Goal: Task Accomplishment & Management: Use online tool/utility

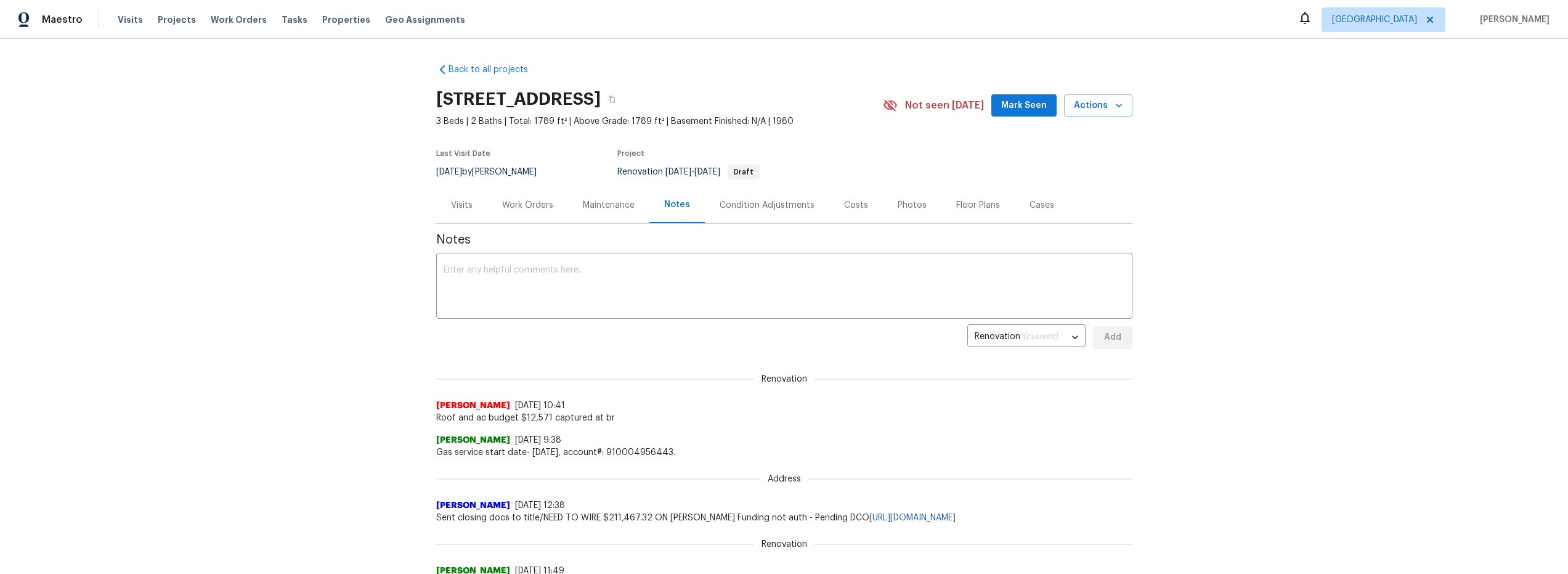
click at [520, 207] on div "Work Orders" at bounding box center [528, 205] width 51 height 12
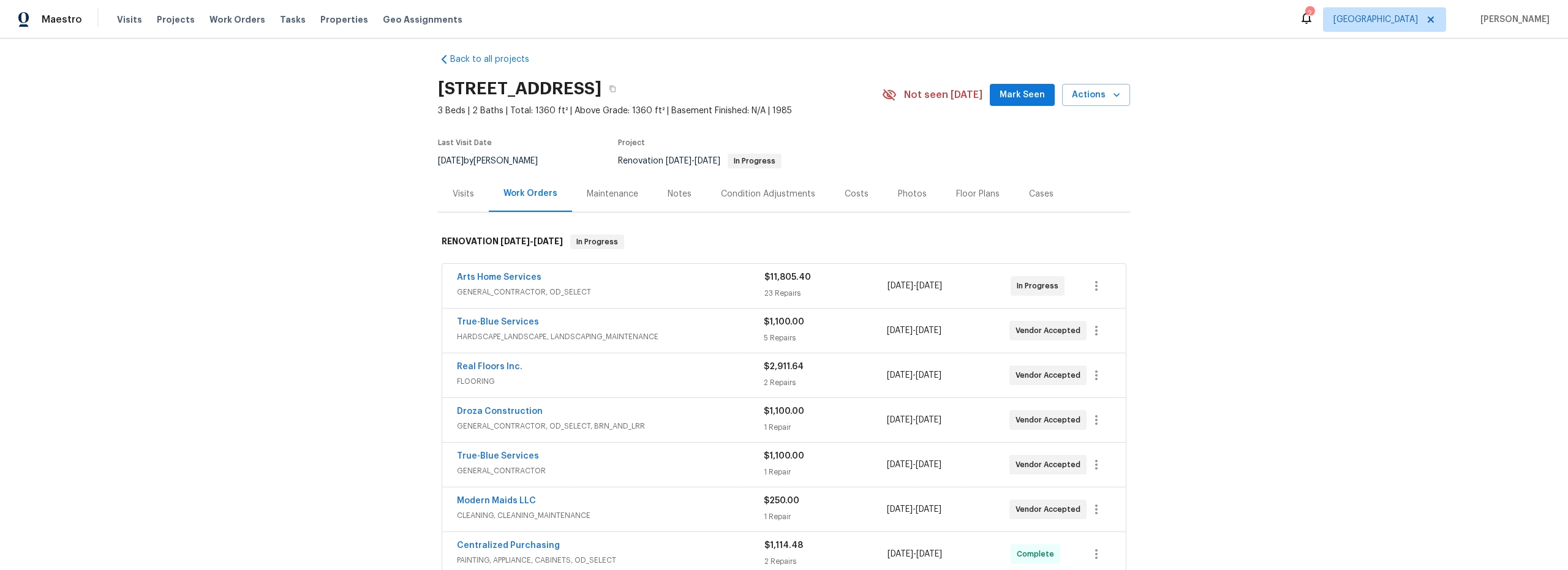
scroll to position [81, 0]
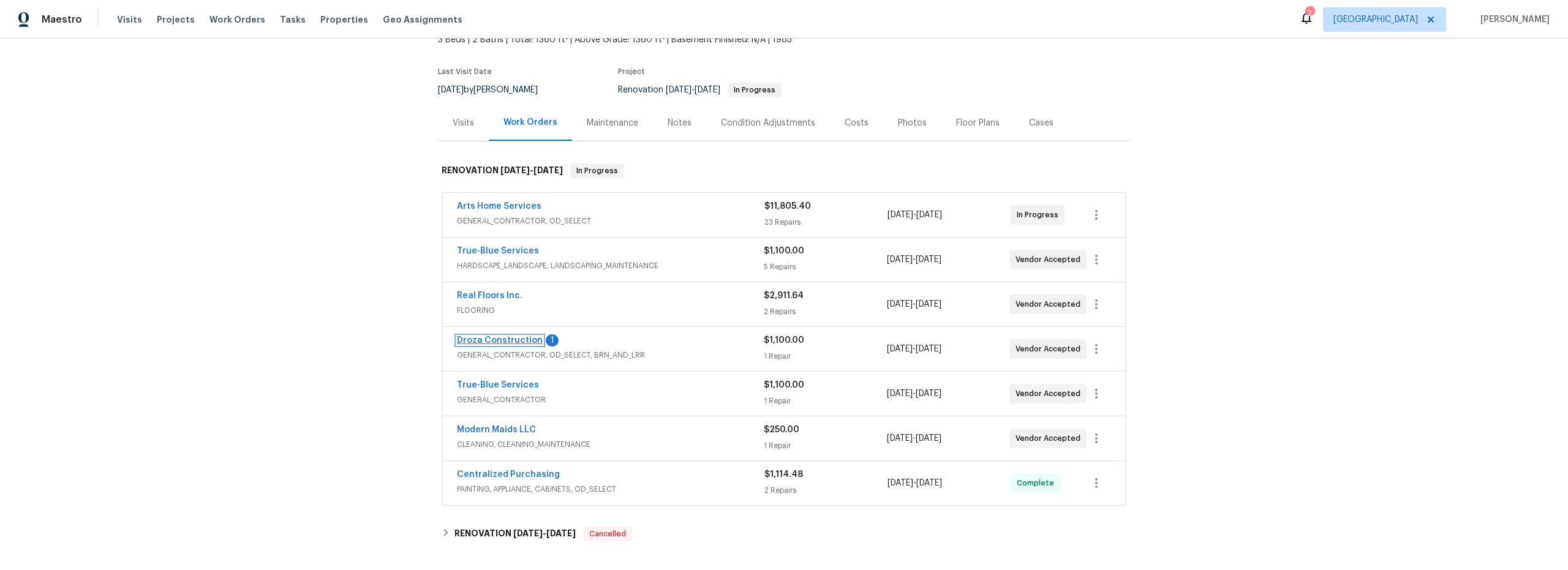
click at [513, 340] on link "Droza Construction" at bounding box center [499, 341] width 86 height 9
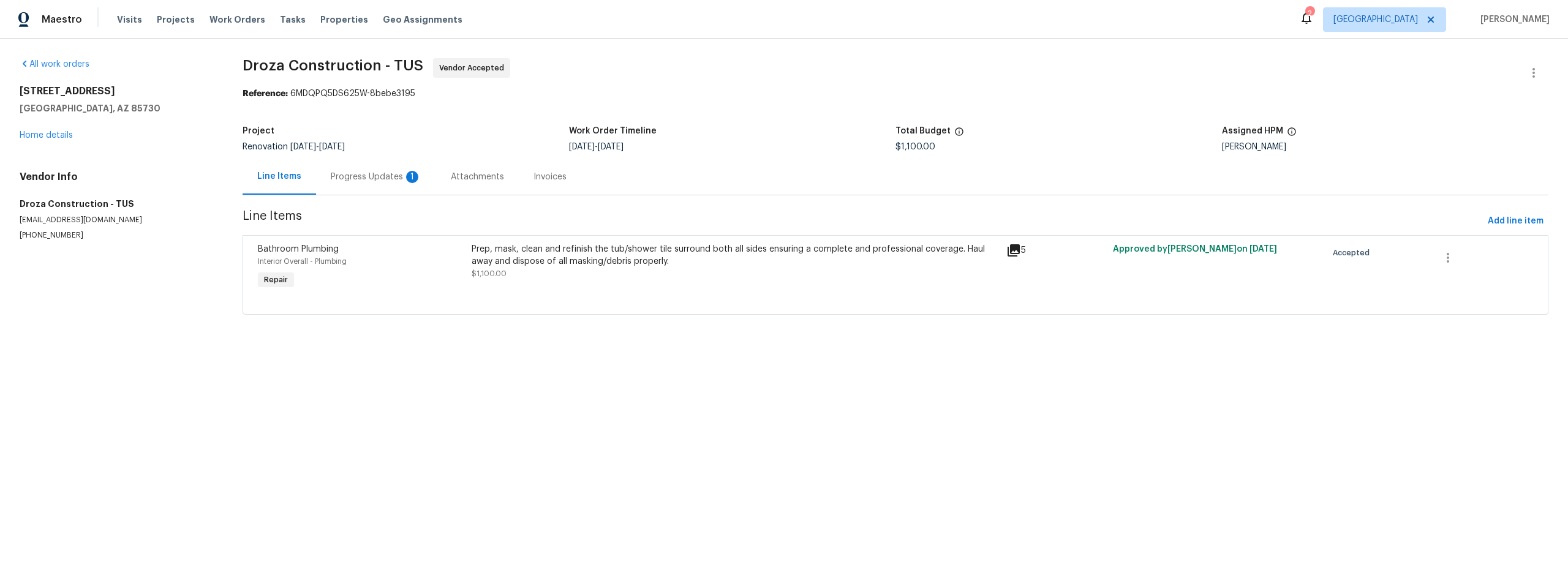
click at [383, 178] on div "Progress Updates 1" at bounding box center [376, 177] width 91 height 12
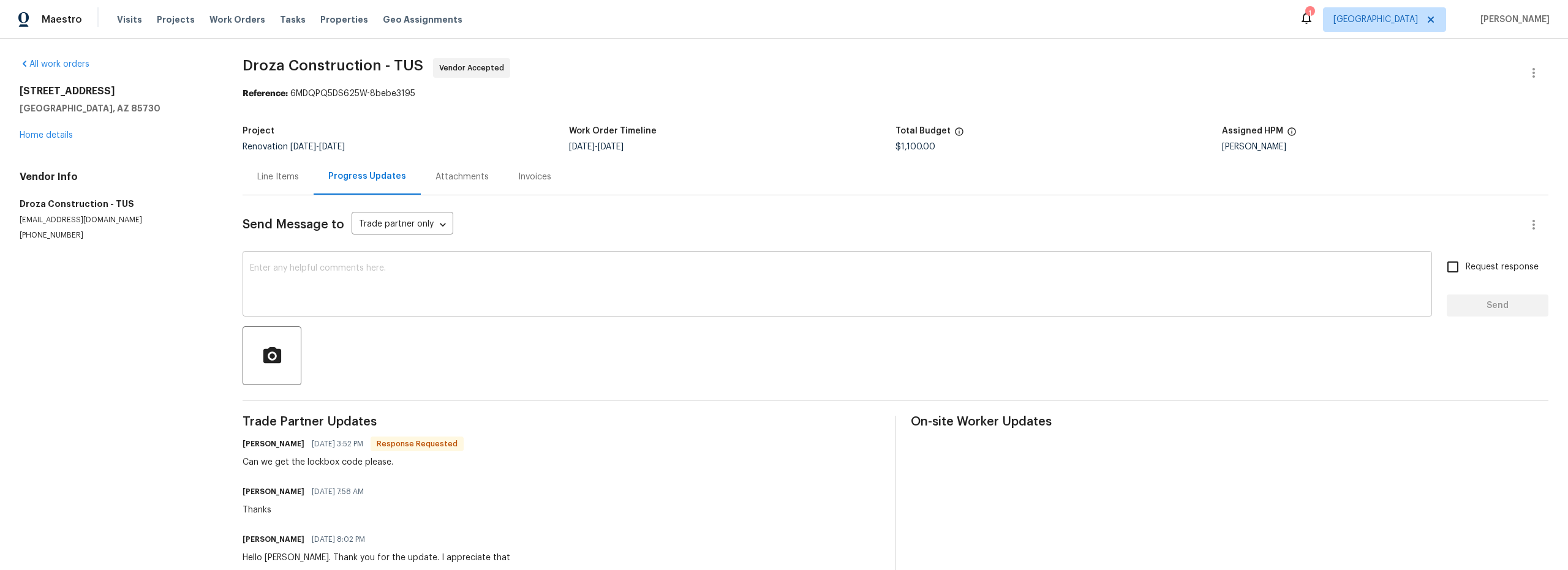
click at [441, 307] on textarea at bounding box center [837, 286] width 1175 height 43
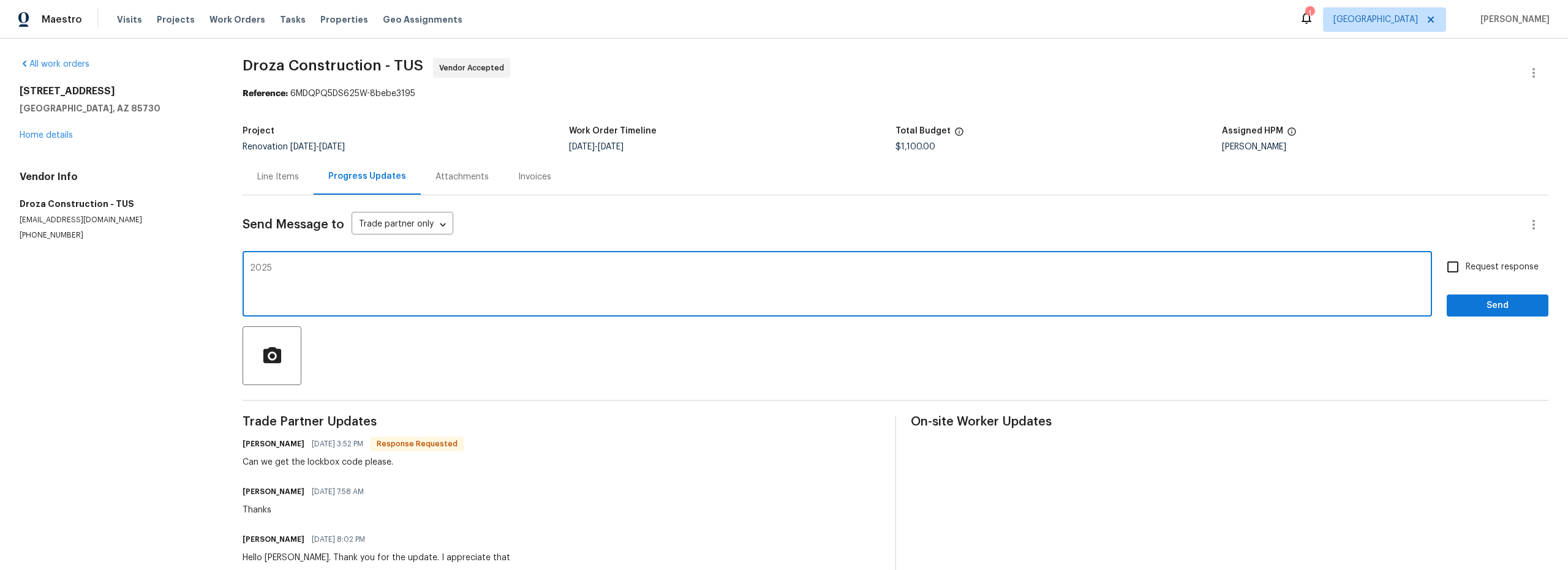
type textarea "2025"
drag, startPoint x: 1460, startPoint y: 307, endPoint x: 1325, endPoint y: 348, distance: 141.1
click at [1459, 307] on span "Send" at bounding box center [1498, 306] width 82 height 15
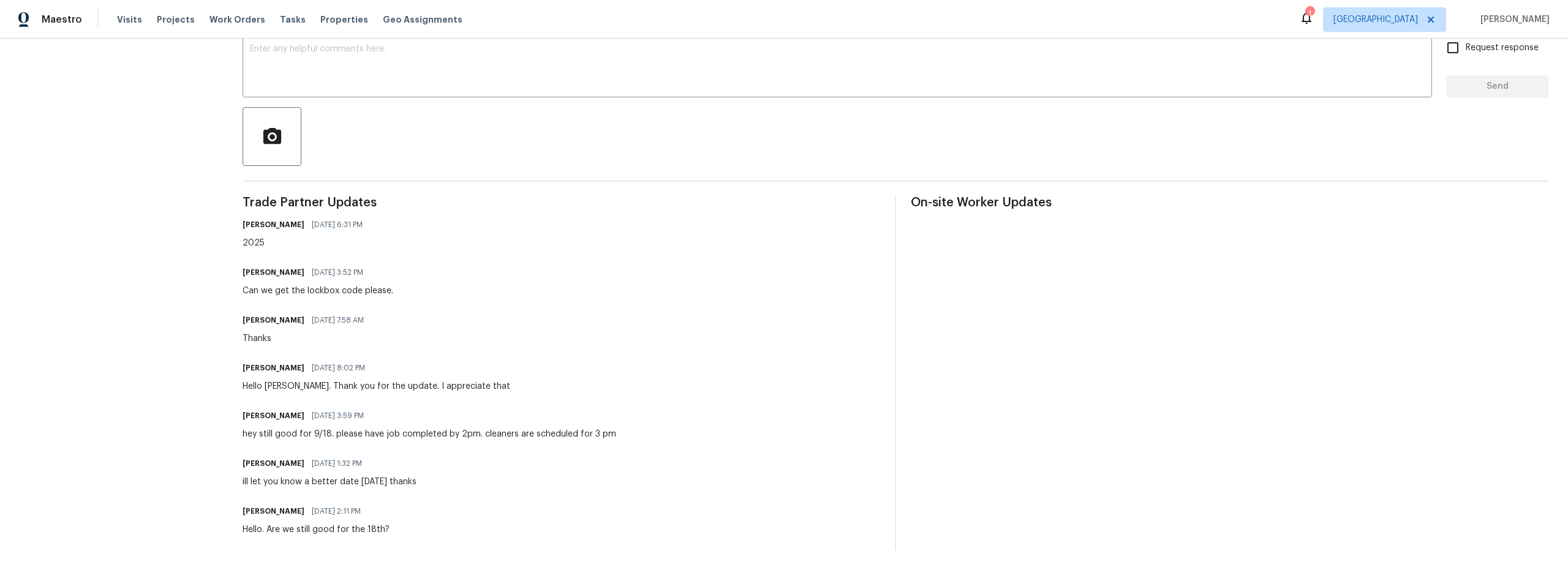
scroll to position [2, 0]
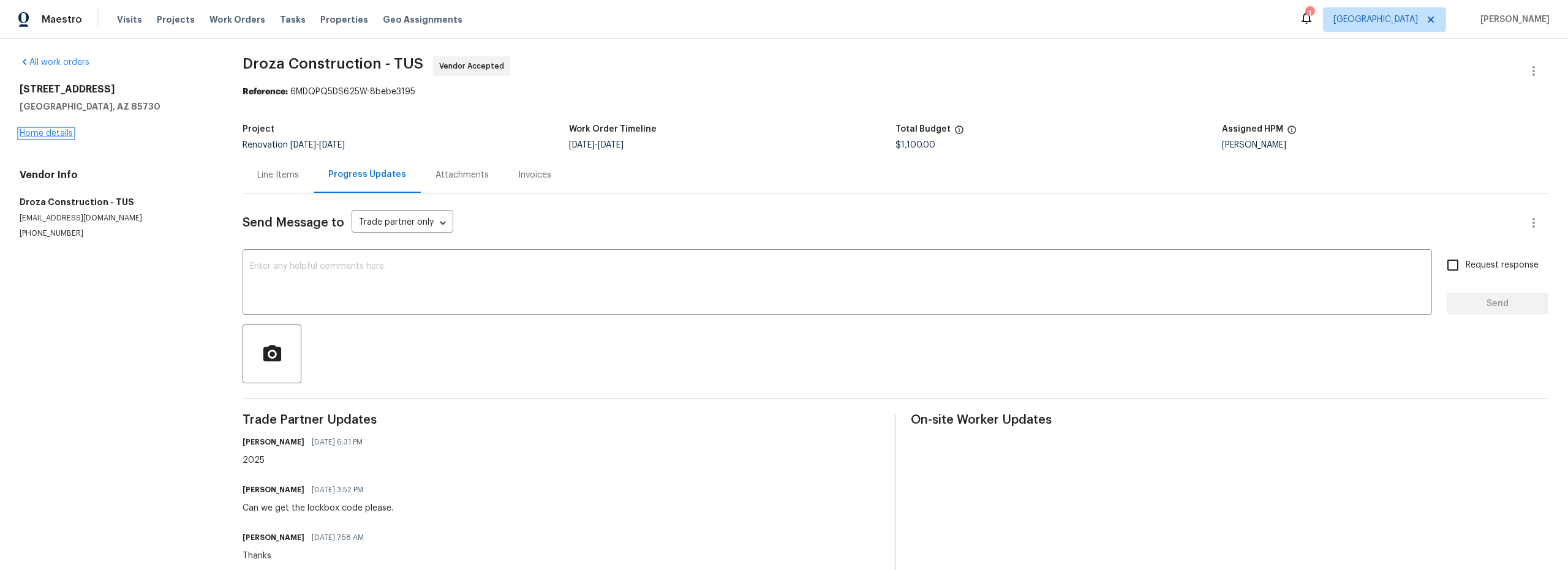
click at [53, 133] on link "Home details" at bounding box center [46, 134] width 53 height 9
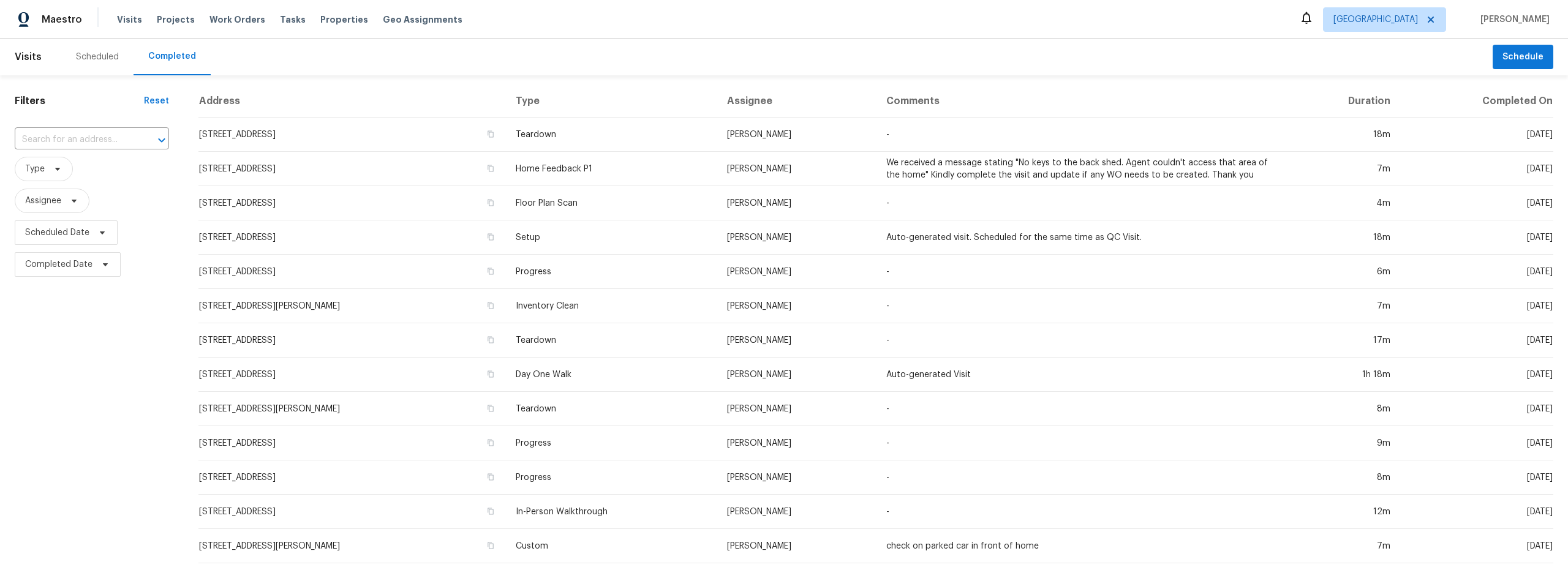
click at [93, 53] on div "Scheduled" at bounding box center [98, 56] width 43 height 12
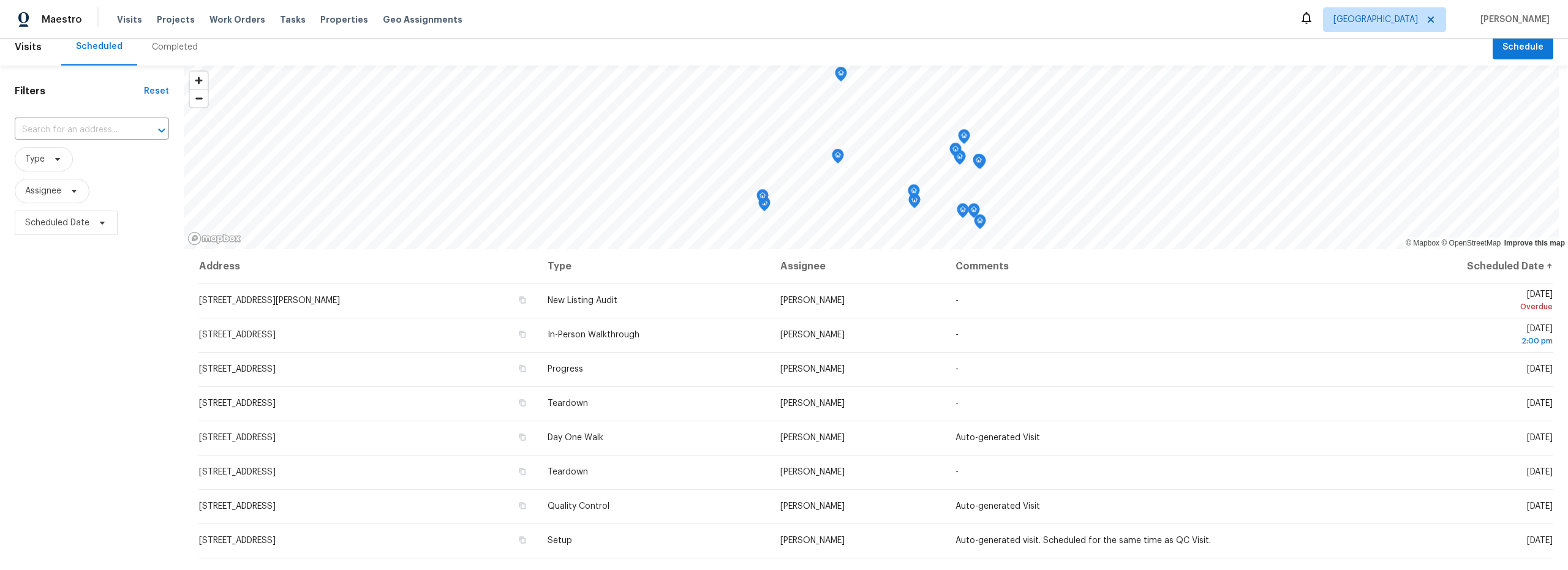
scroll to position [71, 0]
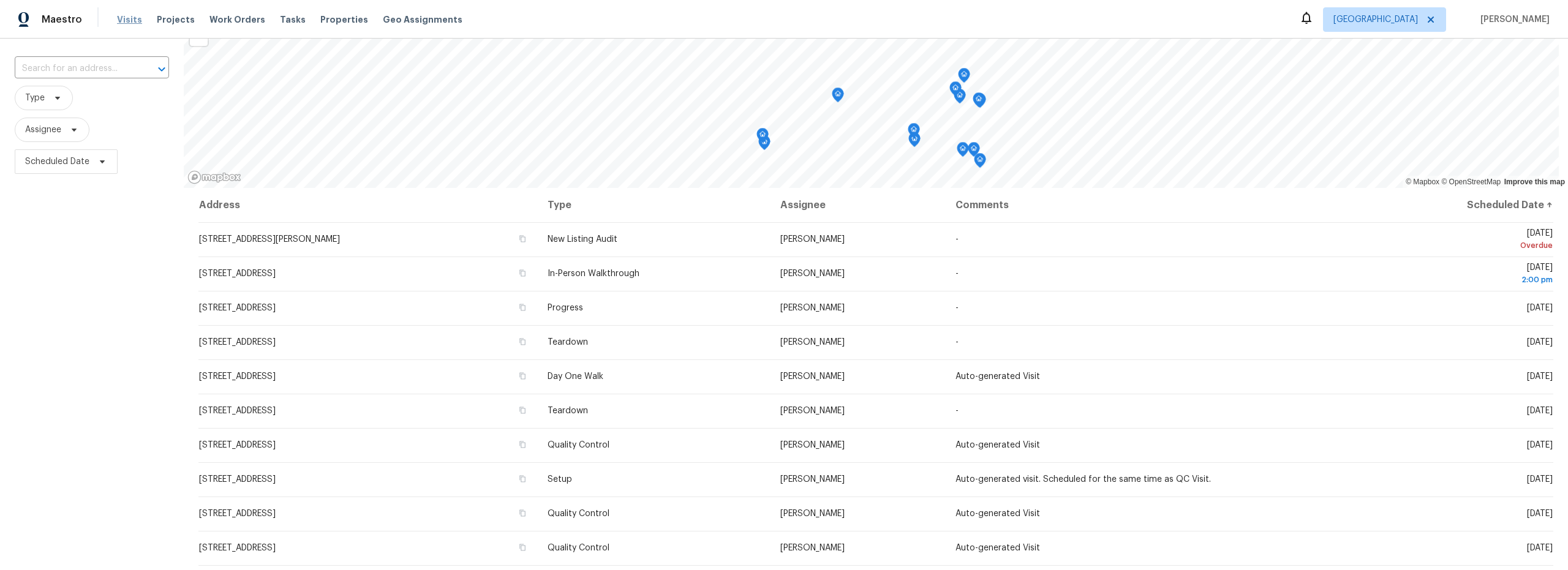
click at [124, 24] on span "Visits" at bounding box center [130, 19] width 25 height 12
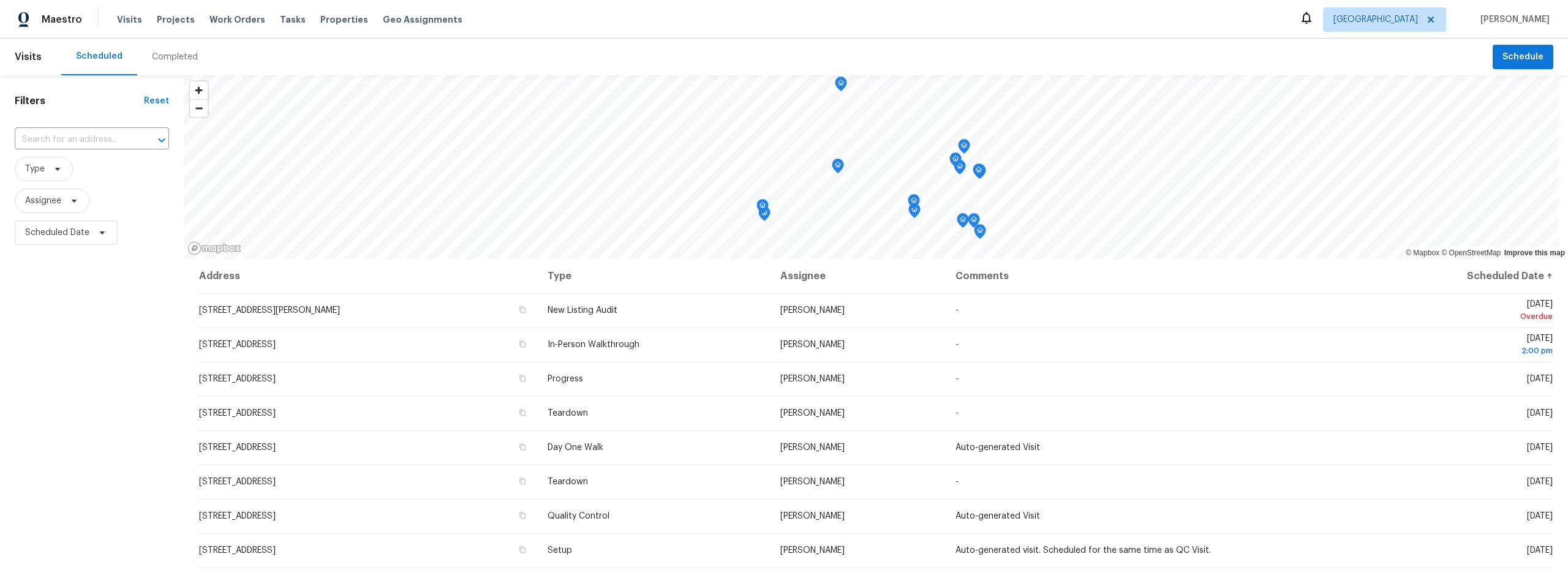
click at [171, 56] on div "Completed" at bounding box center [175, 56] width 46 height 12
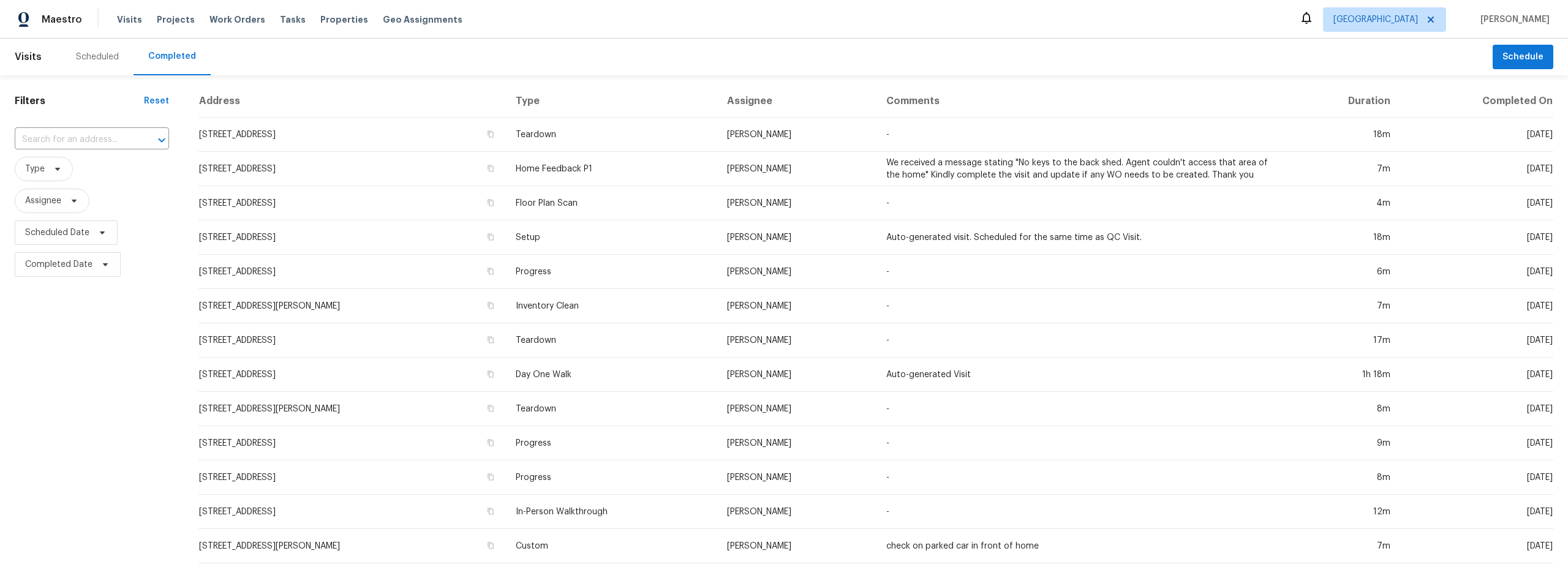
click at [96, 58] on div "Scheduled" at bounding box center [98, 56] width 43 height 12
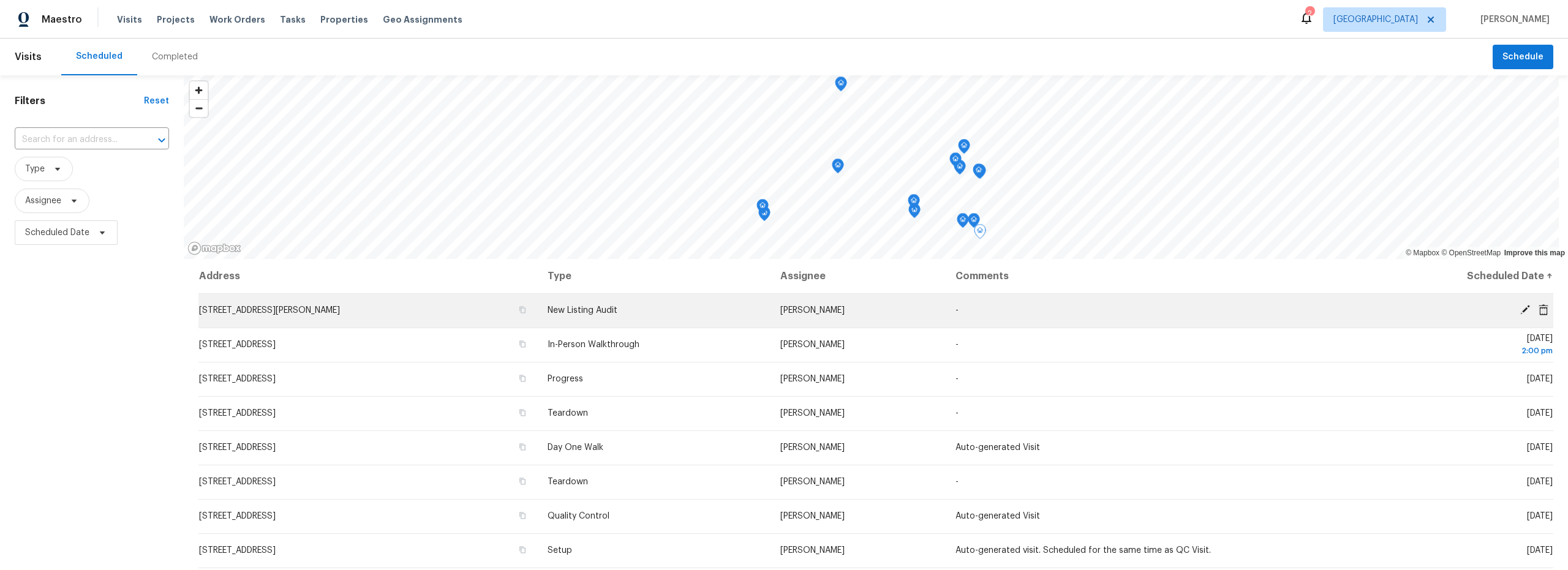
click at [365, 316] on td "[STREET_ADDRESS][PERSON_NAME]" at bounding box center [368, 310] width 339 height 34
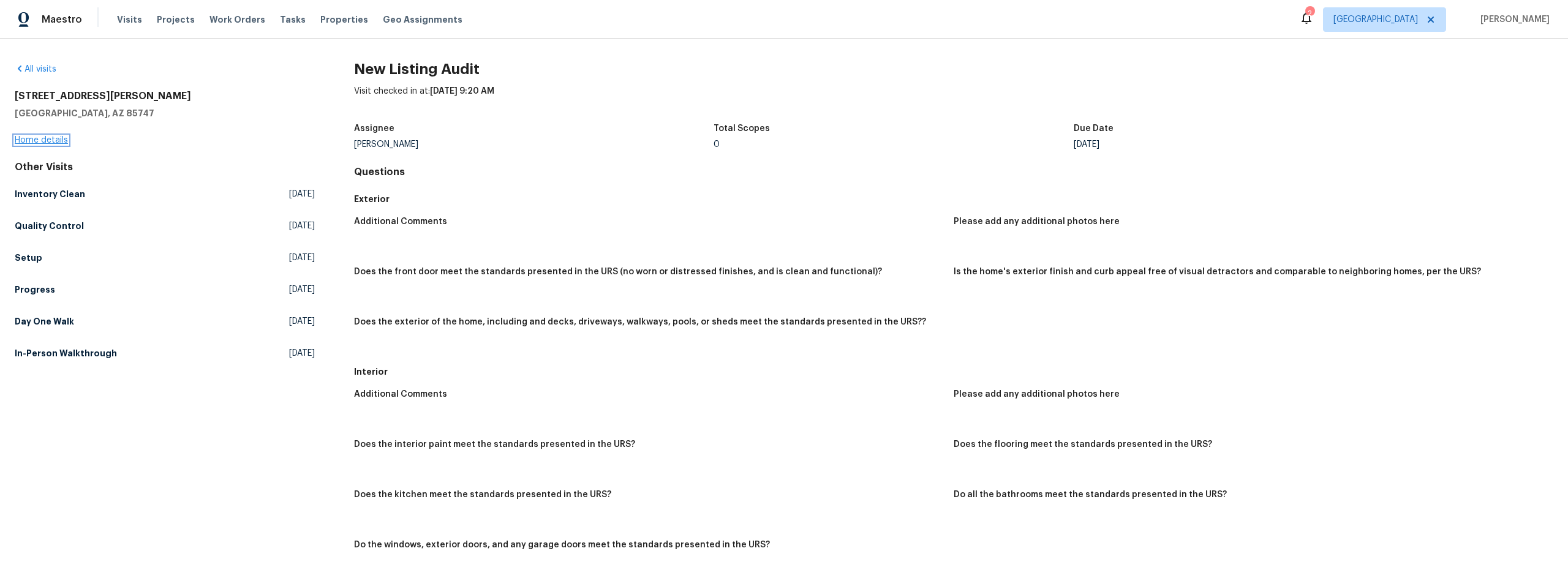
click at [54, 139] on link "Home details" at bounding box center [41, 141] width 53 height 9
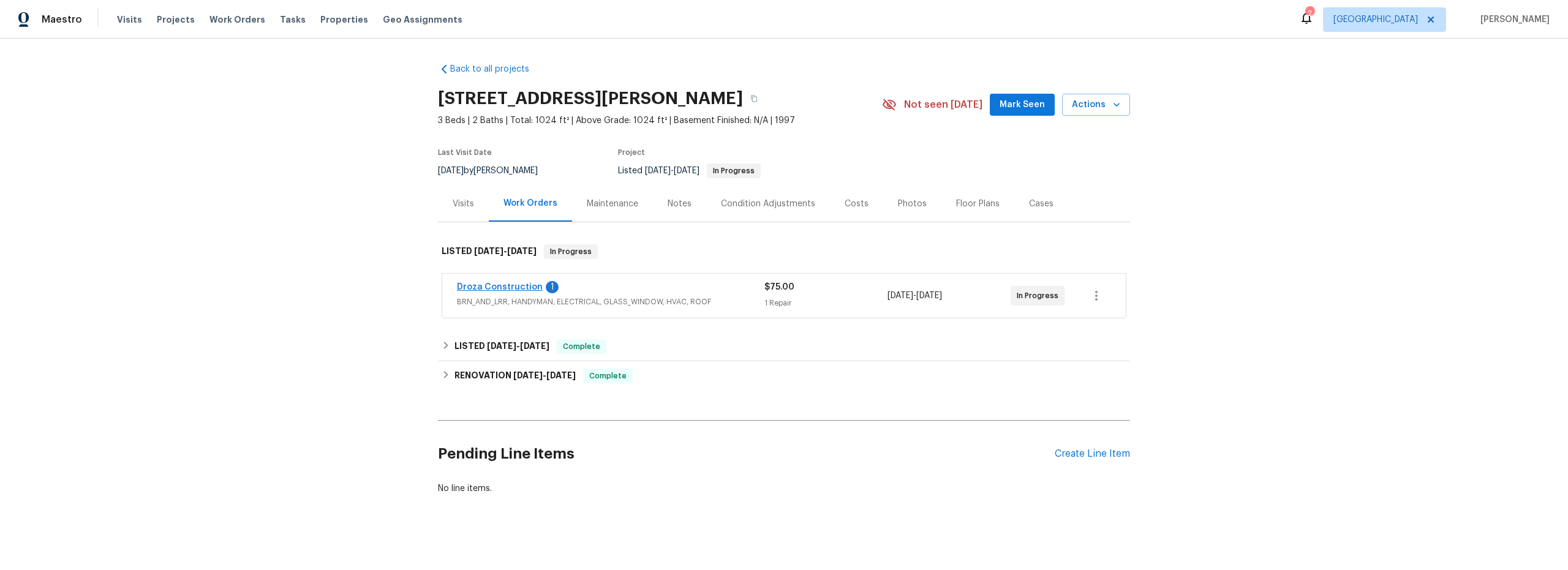
click at [527, 292] on span "Droza Construction" at bounding box center [499, 287] width 86 height 12
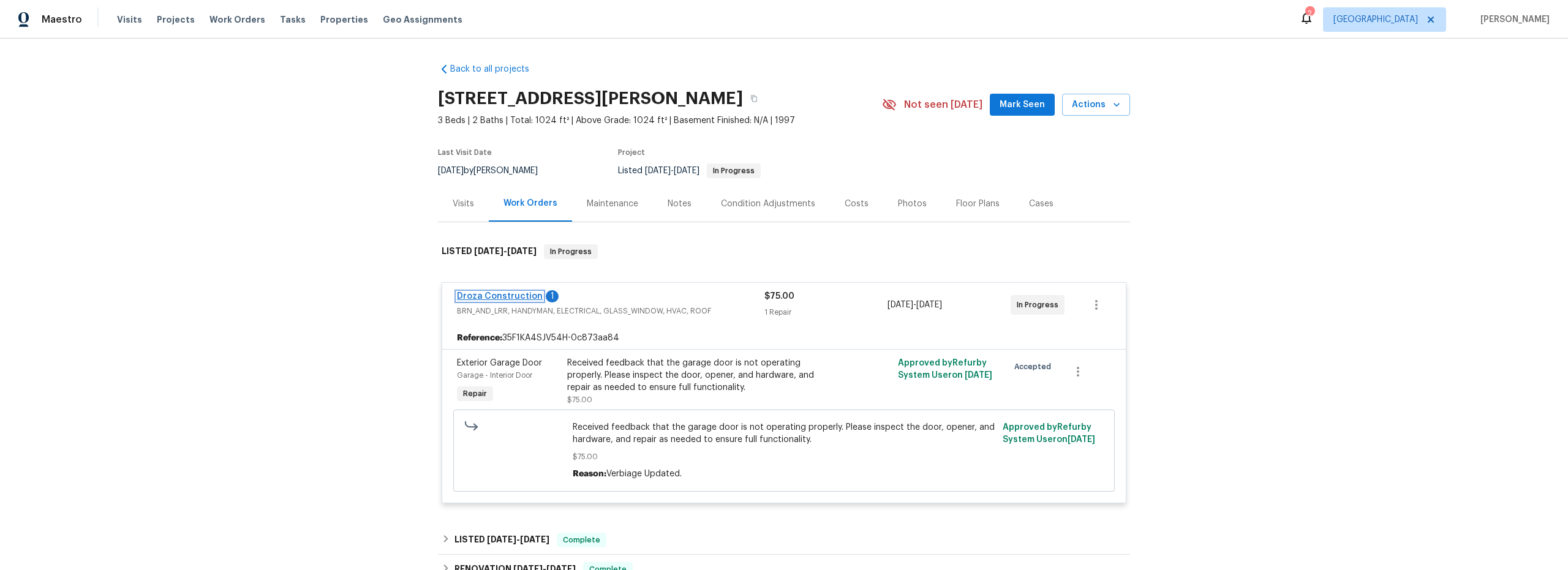
click at [521, 294] on link "Droza Construction" at bounding box center [499, 296] width 86 height 9
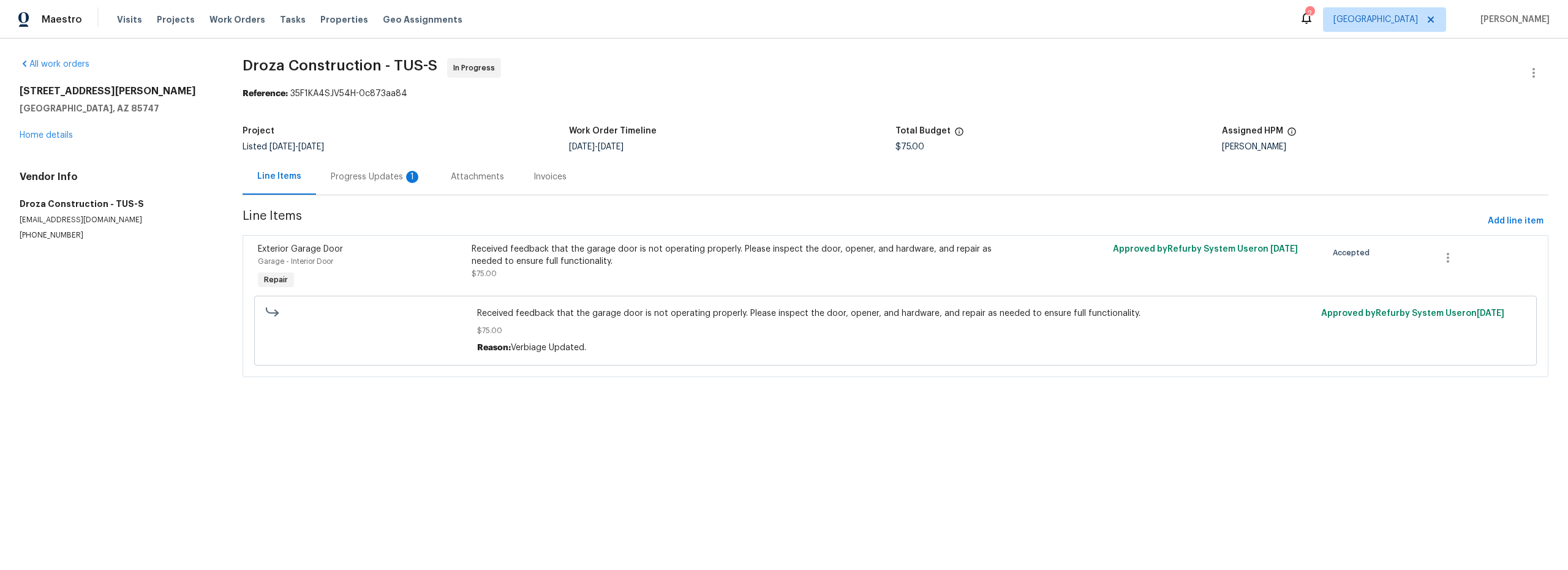
click at [372, 179] on div "Progress Updates 1" at bounding box center [376, 177] width 91 height 12
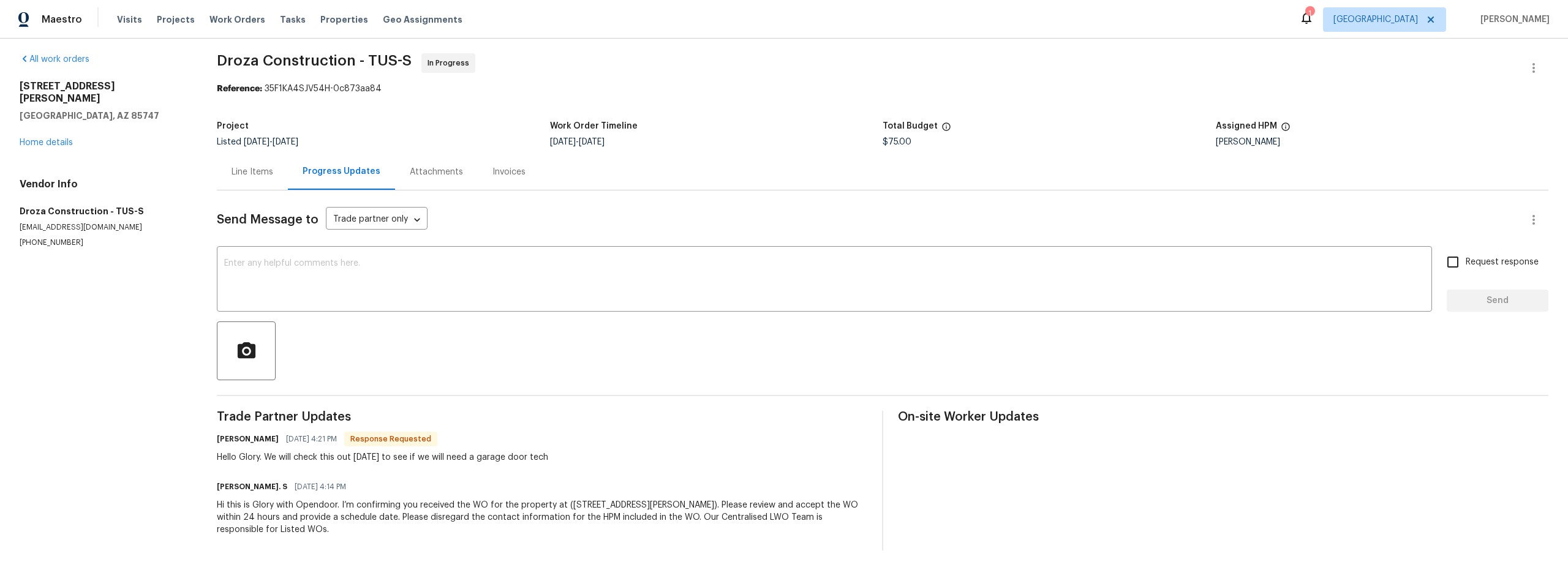
scroll to position [15, 0]
click at [338, 285] on textarea at bounding box center [825, 281] width 1200 height 43
click at [64, 138] on link "Home details" at bounding box center [46, 142] width 53 height 9
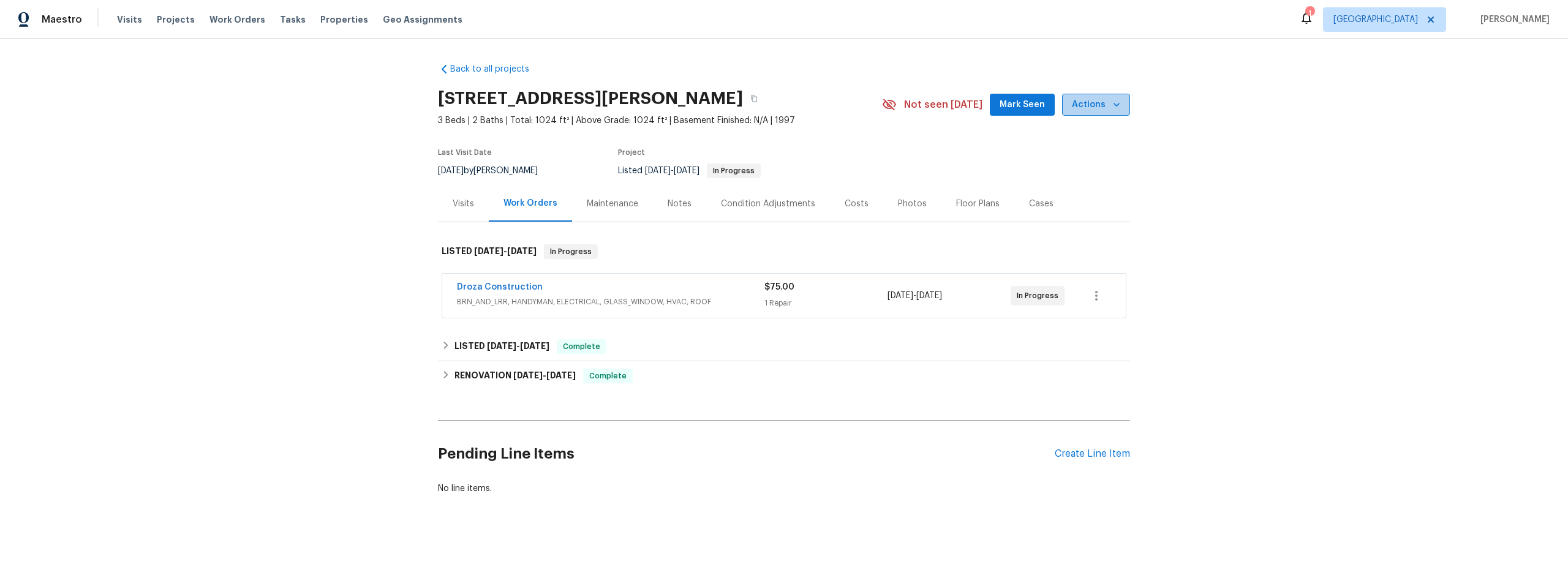
click at [1096, 106] on span "Actions" at bounding box center [1096, 105] width 48 height 15
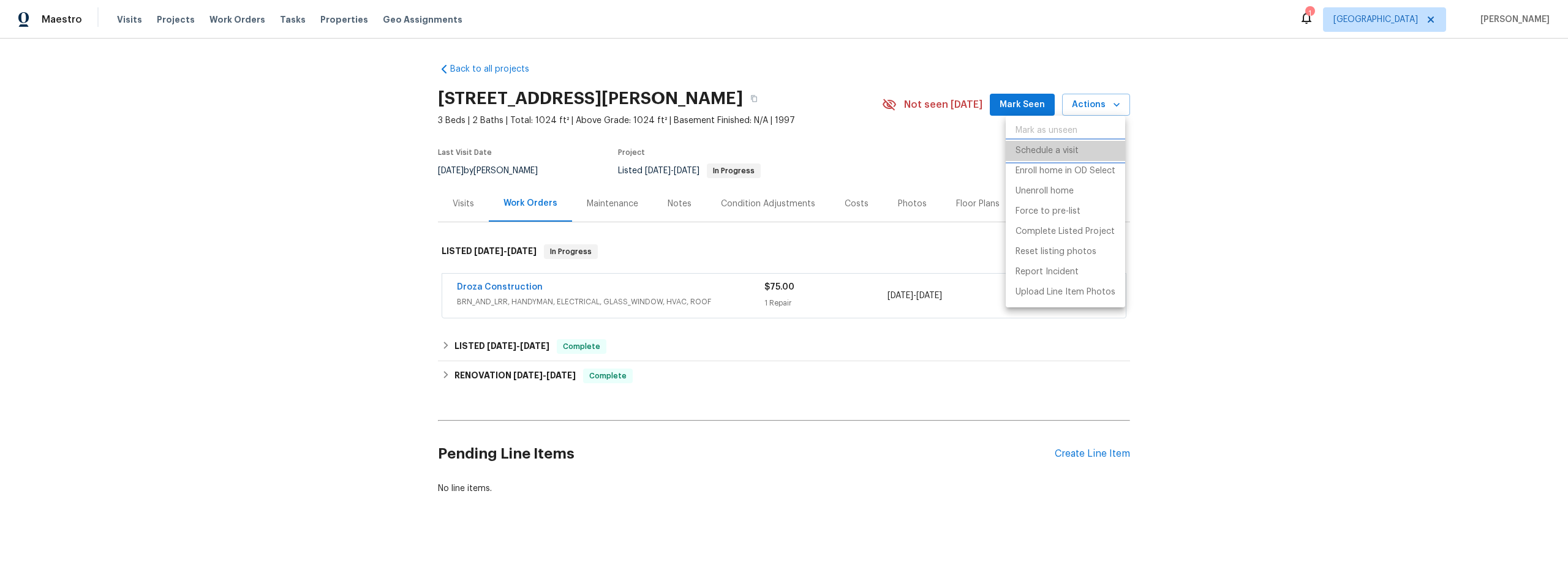
click at [1069, 149] on p "Schedule a visit" at bounding box center [1048, 151] width 63 height 13
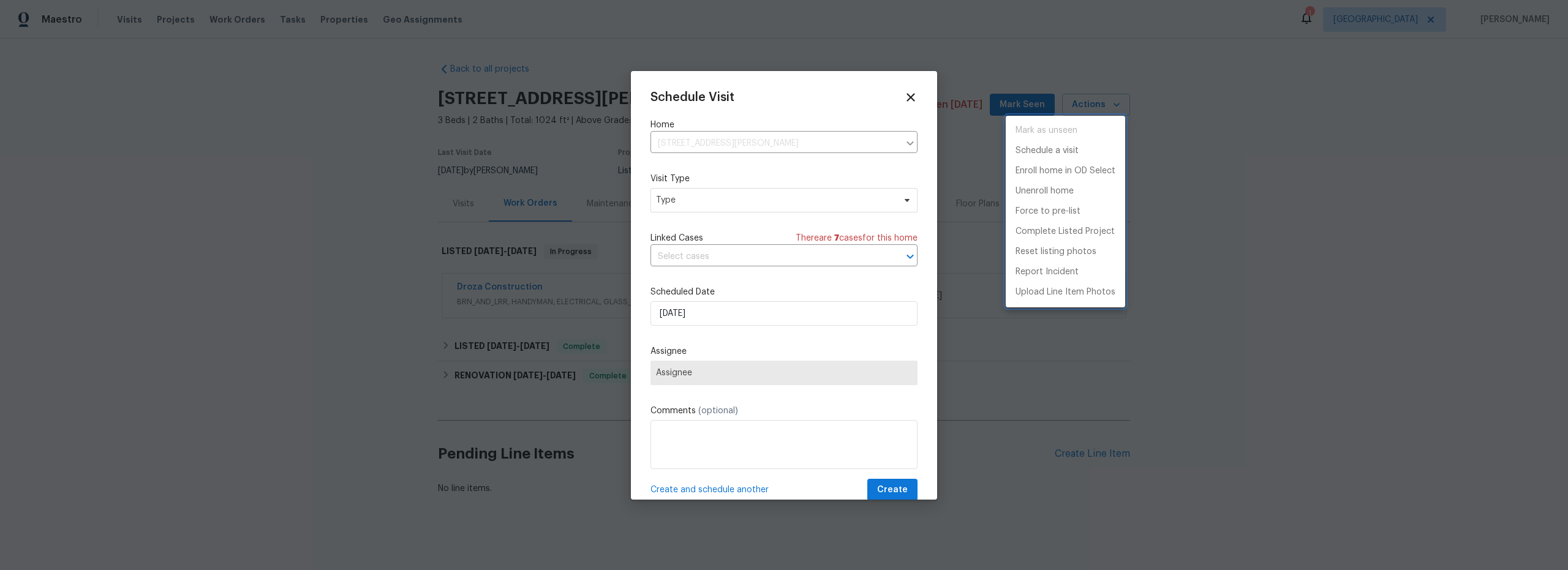
click at [718, 316] on div at bounding box center [784, 285] width 1568 height 570
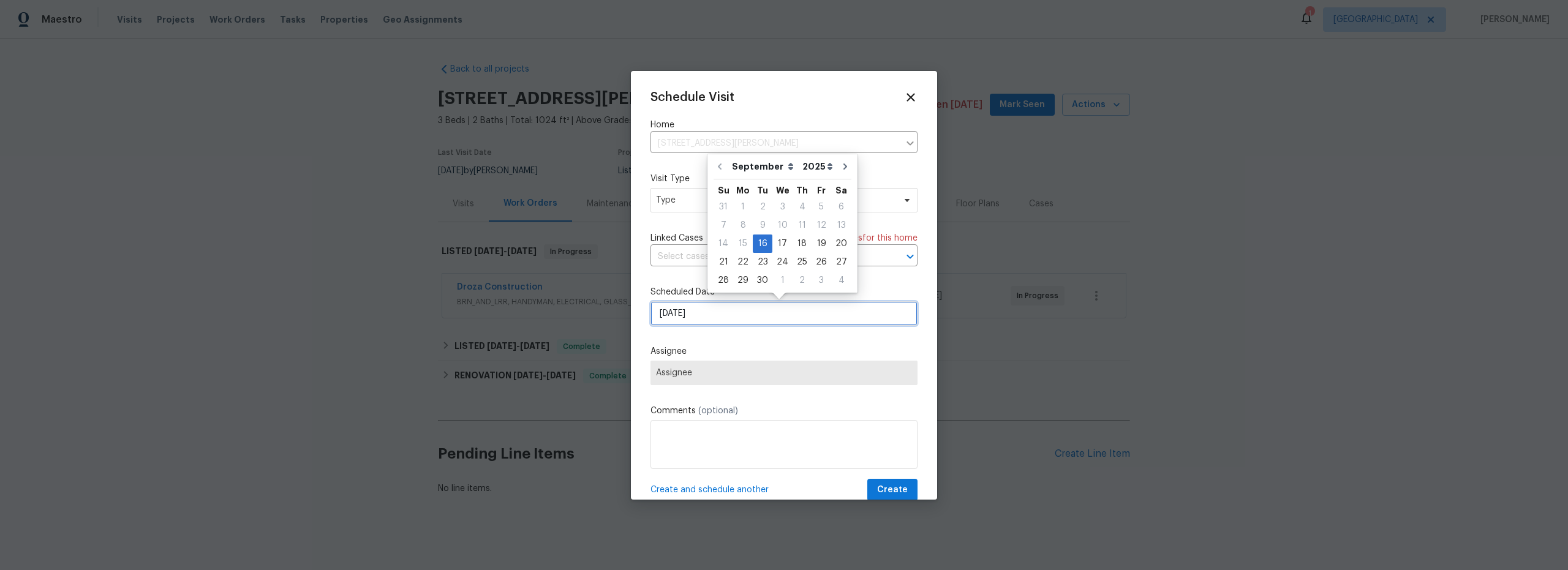
click at [712, 320] on input "9/16/2025" at bounding box center [783, 314] width 267 height 25
click at [779, 248] on div "17" at bounding box center [783, 243] width 20 height 17
type input "9/17/2025"
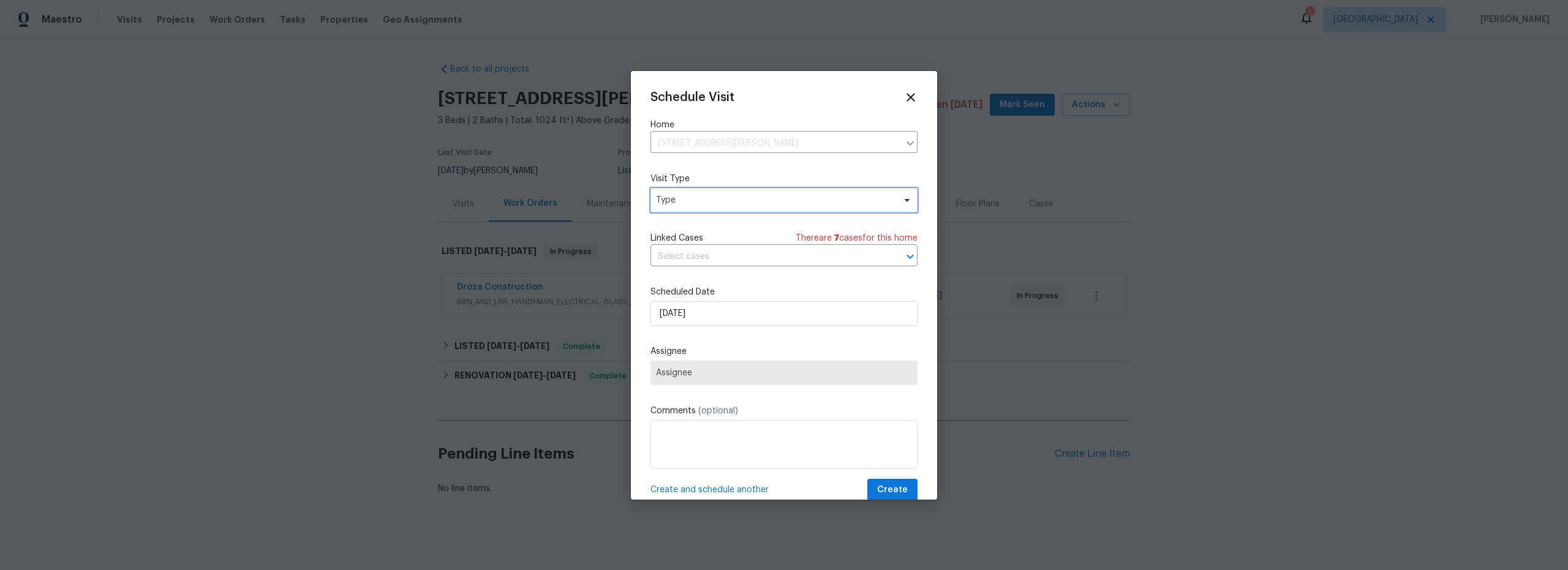
click at [705, 200] on span "Type" at bounding box center [775, 200] width 238 height 12
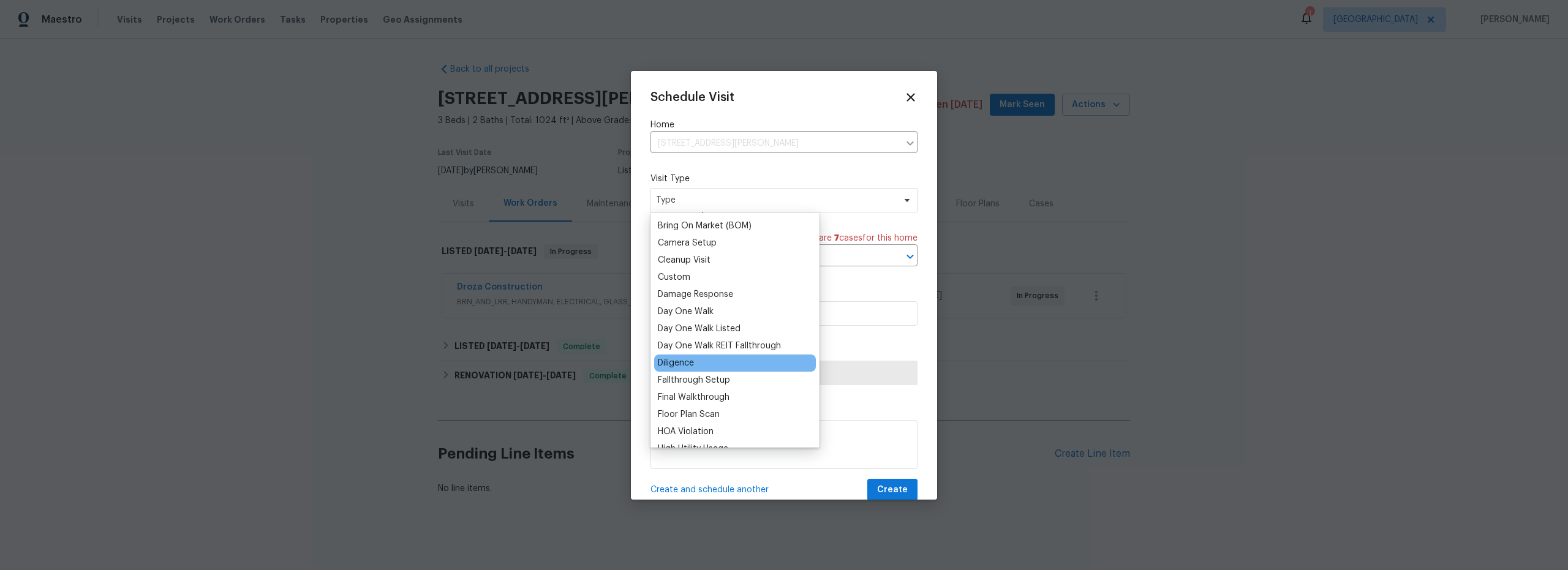
scroll to position [144, 0]
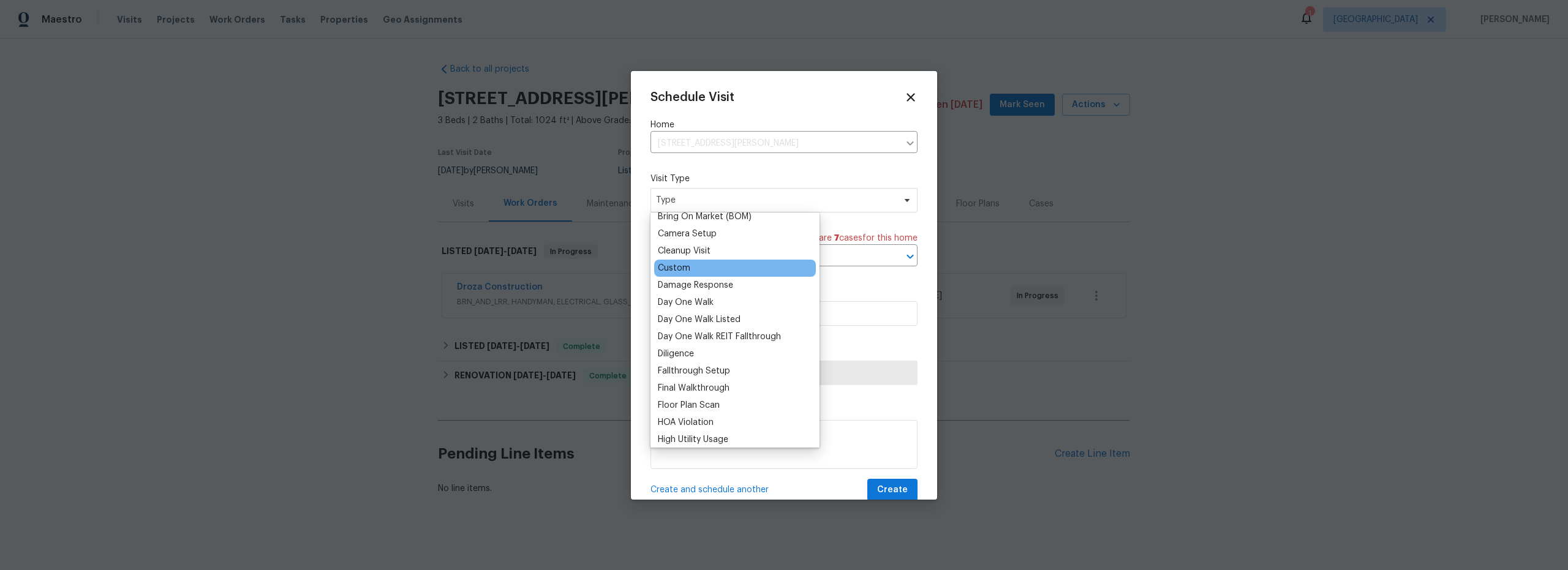
click at [690, 269] on div "Custom" at bounding box center [735, 268] width 162 height 17
click at [677, 270] on div "Custom" at bounding box center [674, 268] width 32 height 12
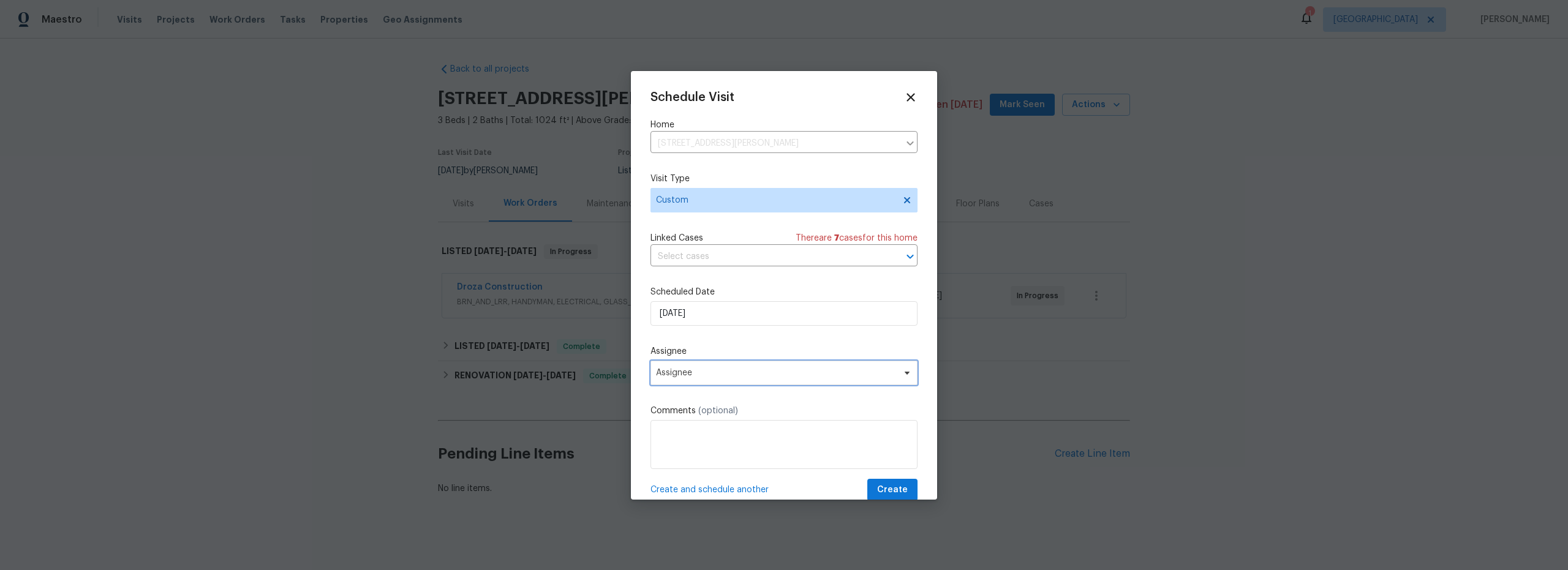
click at [715, 383] on span "Assignee" at bounding box center [783, 372] width 267 height 25
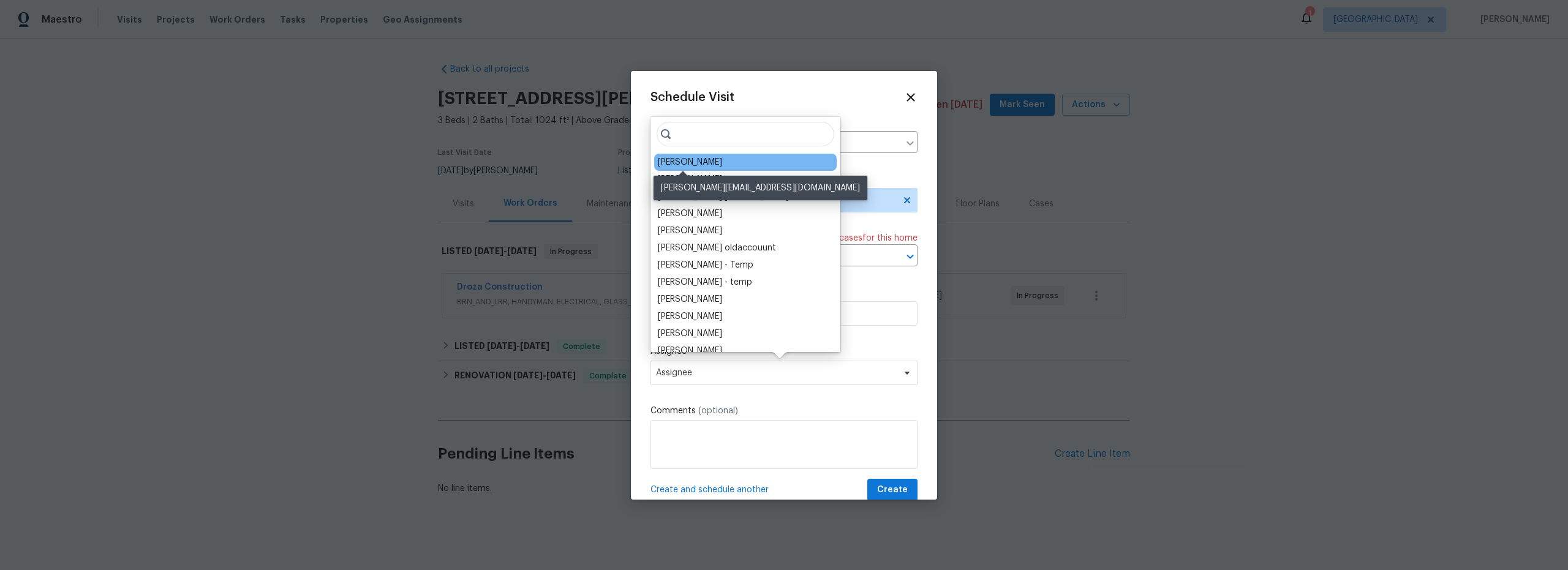
click at [668, 165] on div "[PERSON_NAME]" at bounding box center [690, 162] width 64 height 12
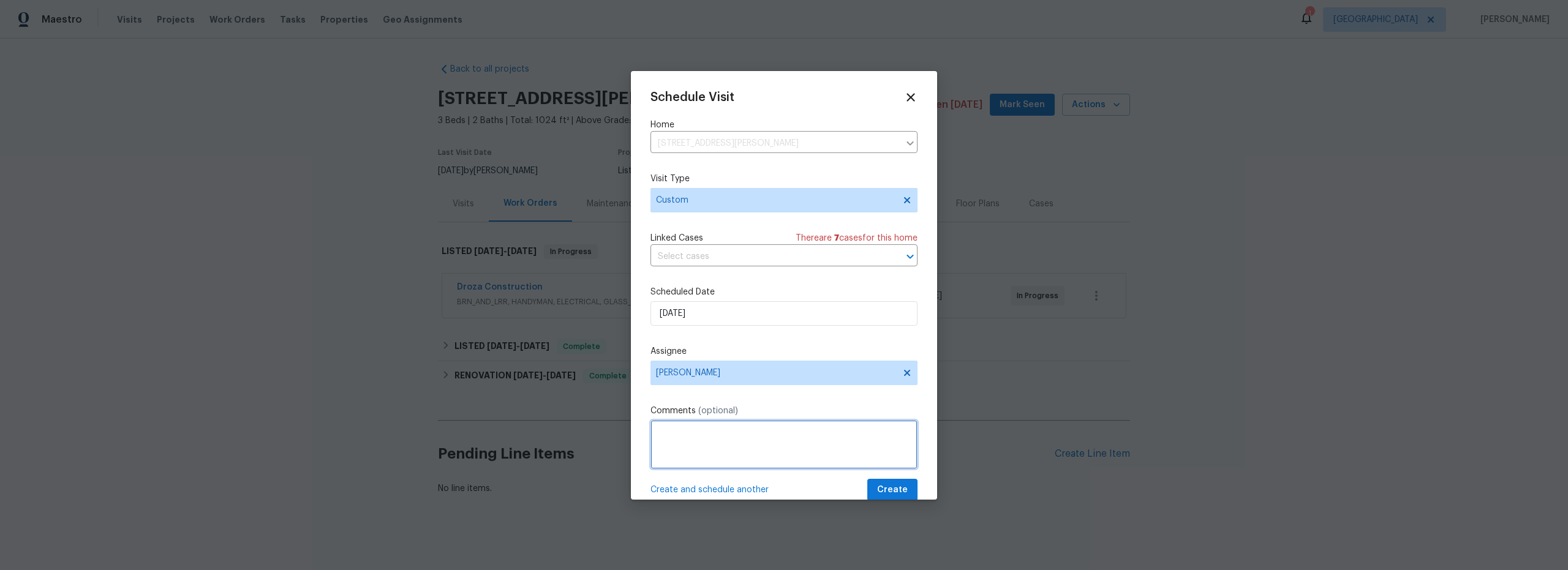
click at [706, 430] on textarea at bounding box center [783, 444] width 267 height 49
type textarea "check on garage door"
click at [881, 487] on span "Create" at bounding box center [892, 490] width 30 height 15
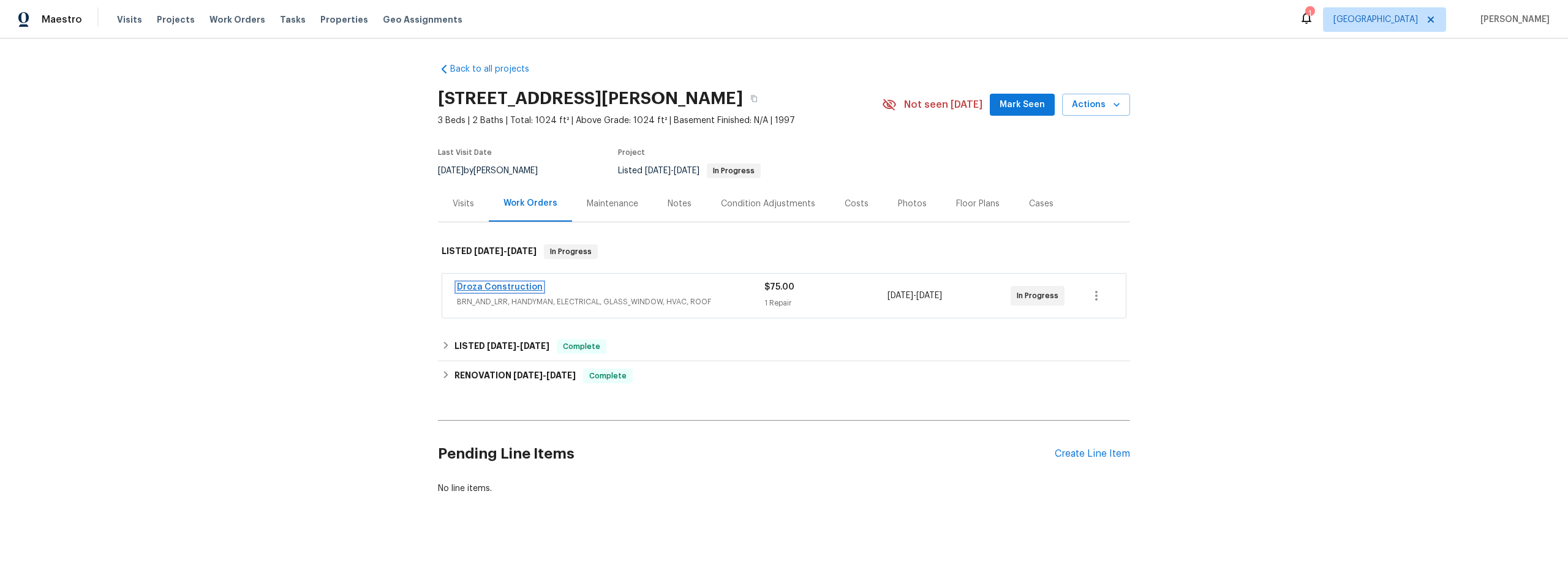
click at [492, 288] on link "Droza Construction" at bounding box center [499, 288] width 86 height 9
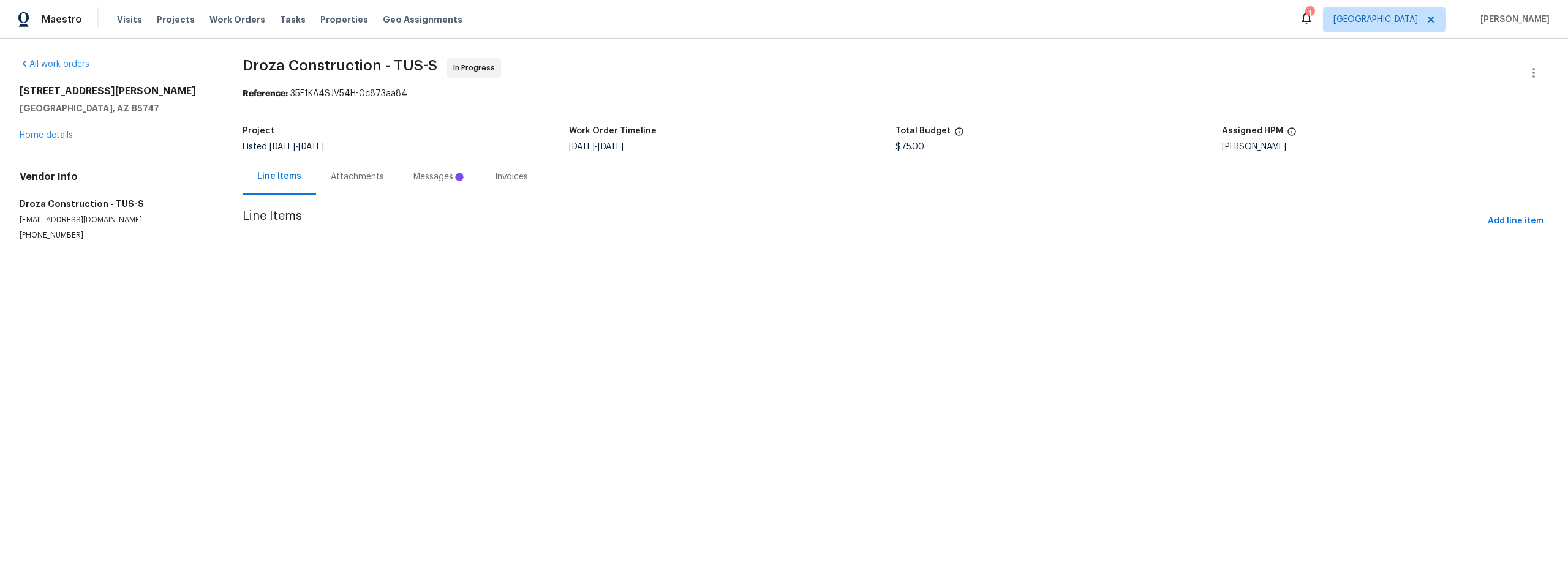
click at [425, 174] on div "Messages" at bounding box center [439, 177] width 52 height 12
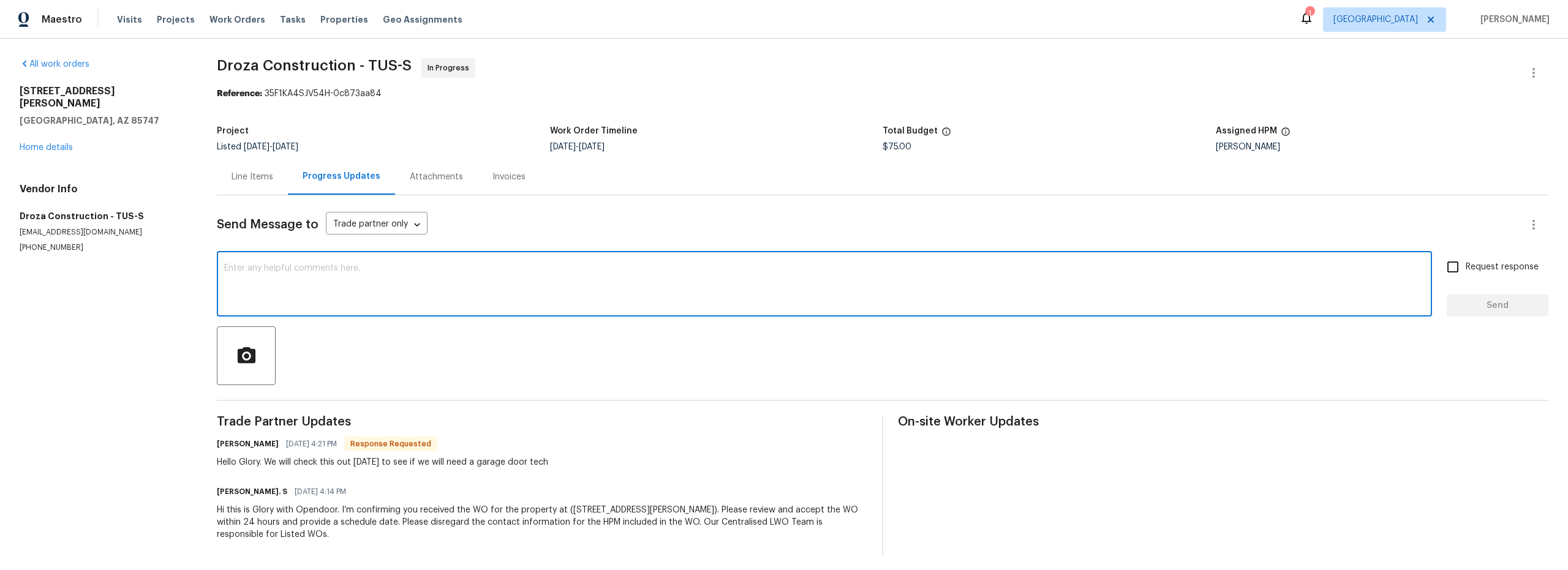
click at [323, 284] on textarea at bounding box center [825, 286] width 1200 height 43
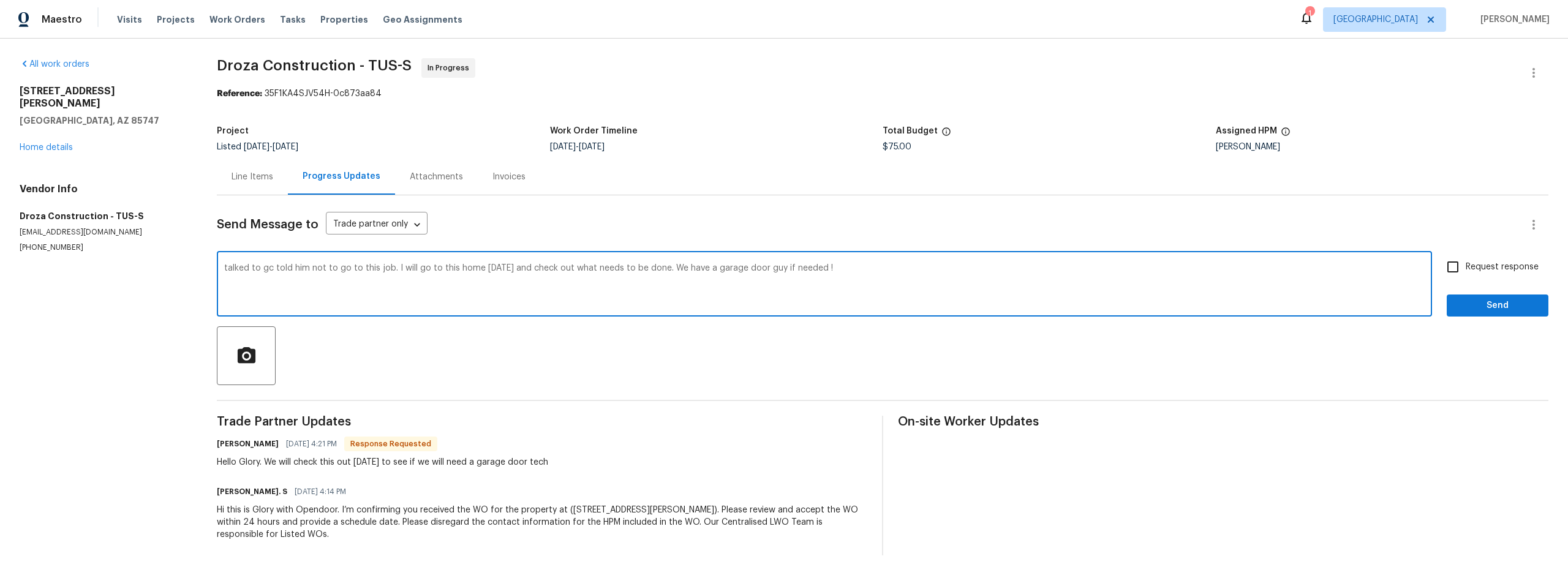
type textarea "talked to gc told him not to go to this job. I will go to this home tomorrow an…"
click at [1457, 299] on span "Send" at bounding box center [1498, 306] width 82 height 15
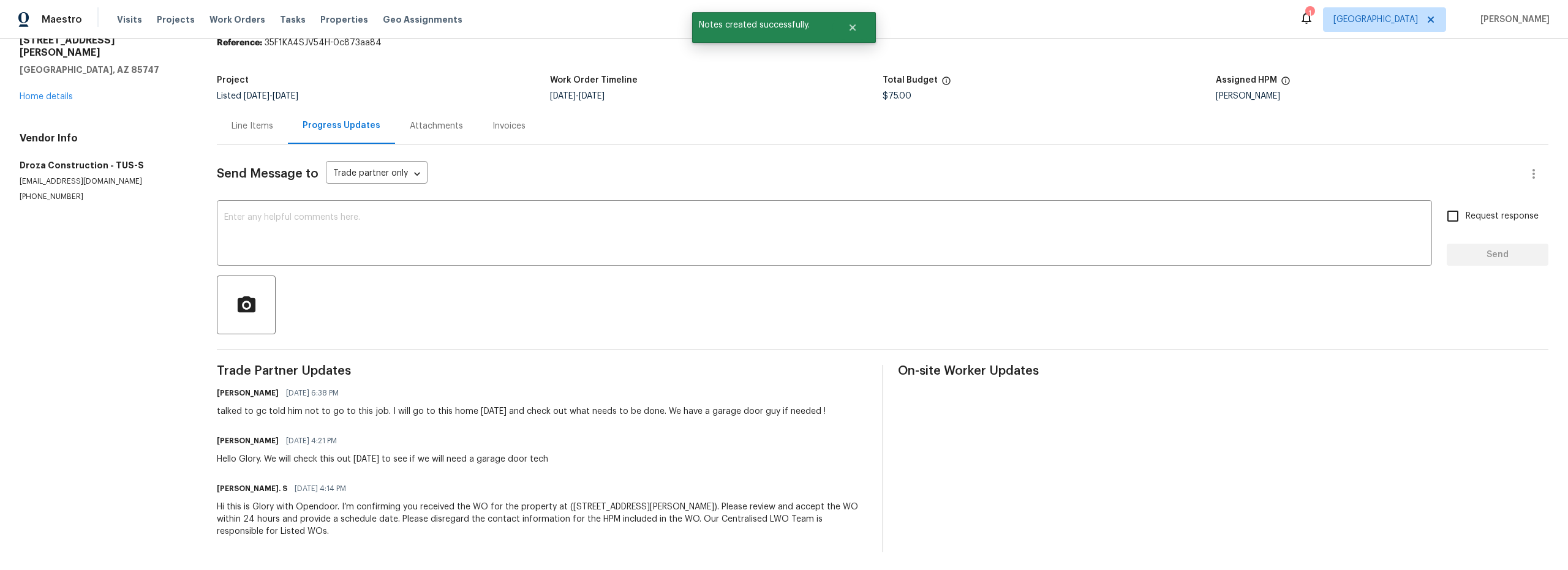
scroll to position [63, 0]
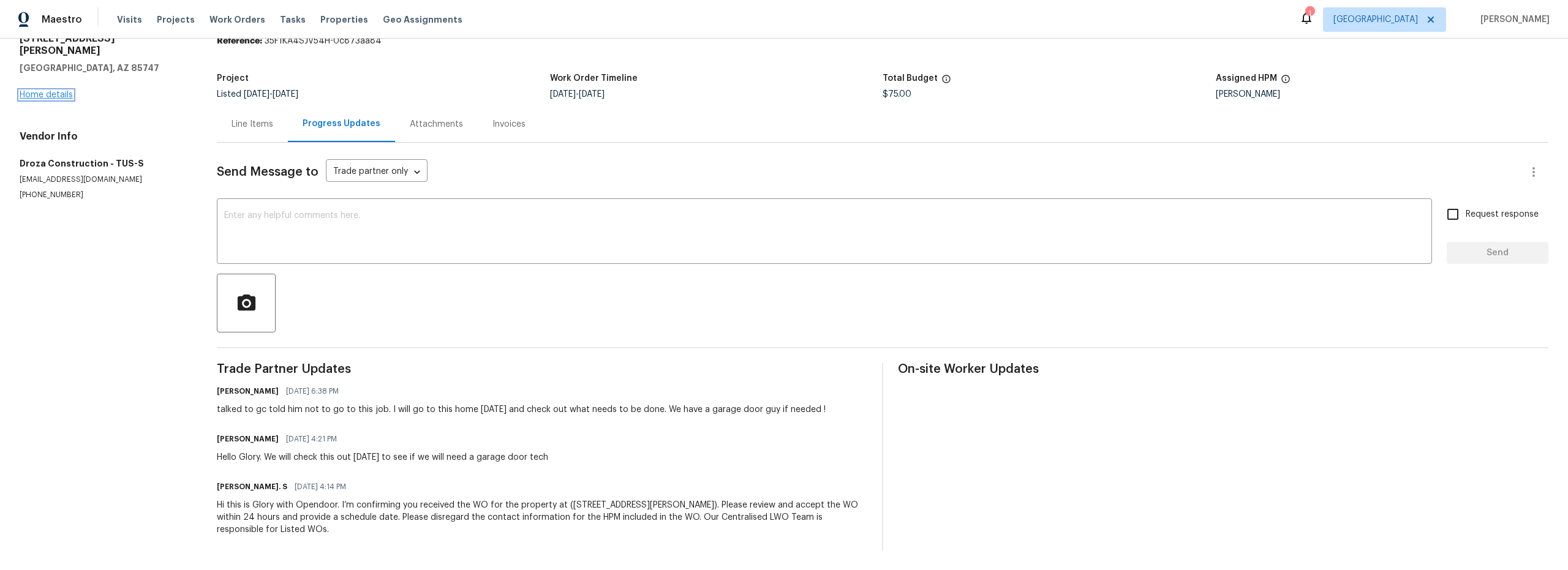
click at [49, 91] on link "Home details" at bounding box center [46, 95] width 53 height 9
